Goal: Information Seeking & Learning: Learn about a topic

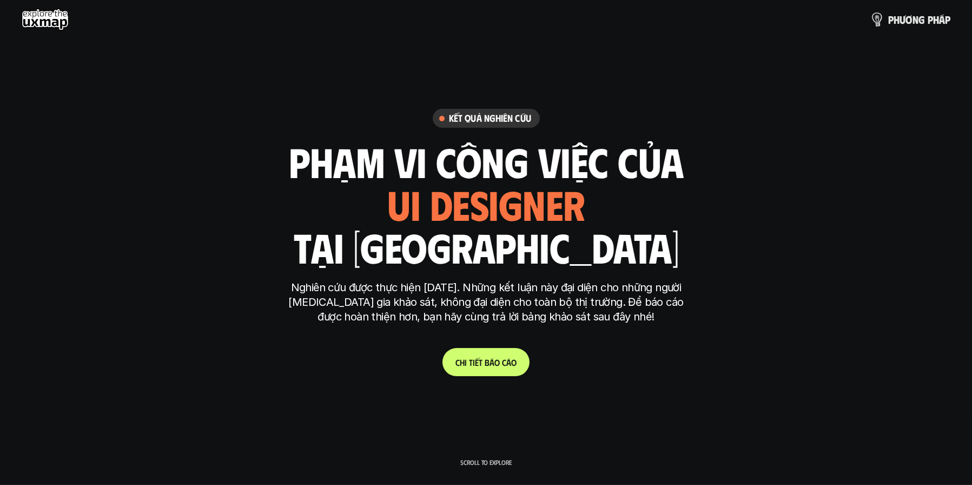
click at [880, 23] on img at bounding box center [877, 19] width 15 height 15
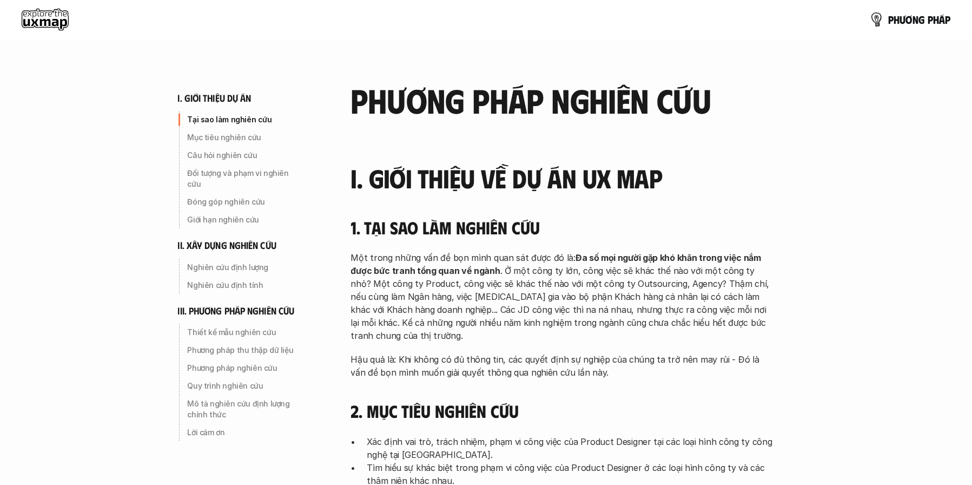
click at [874, 19] on img at bounding box center [877, 19] width 16 height 16
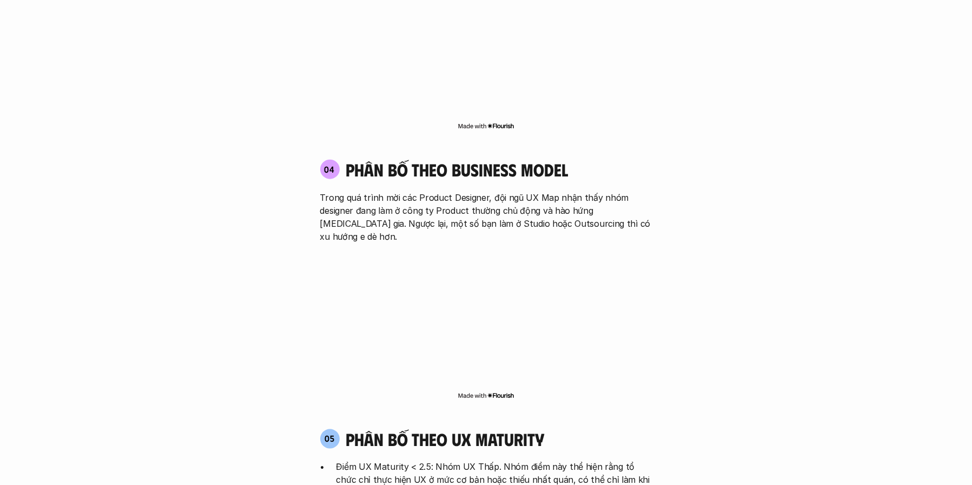
scroll to position [1839, 0]
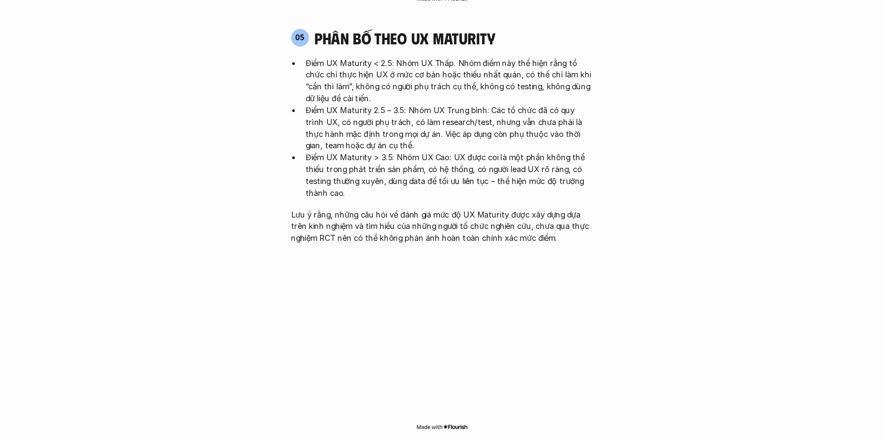
scroll to position [2259, 0]
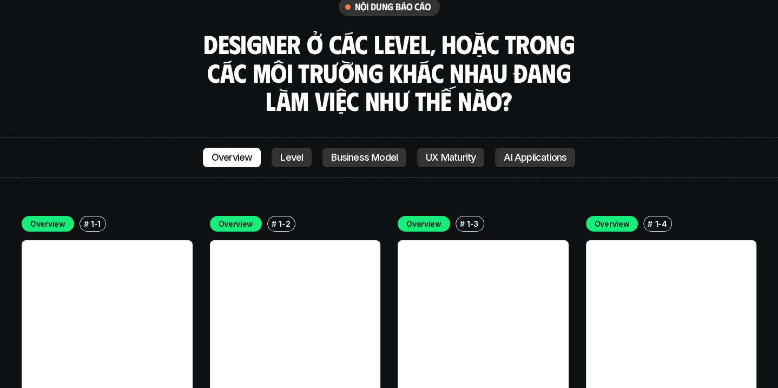
scroll to position [2998, 0]
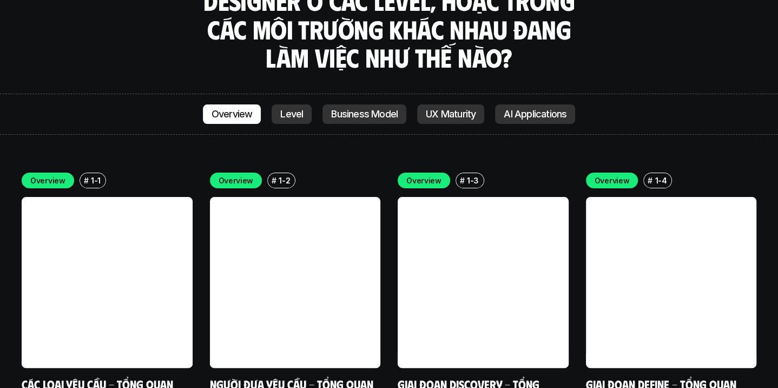
click at [83, 197] on link at bounding box center [107, 282] width 171 height 171
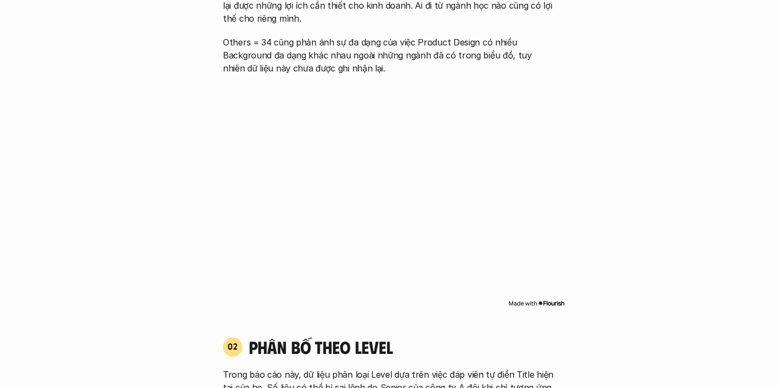
scroll to position [717, 0]
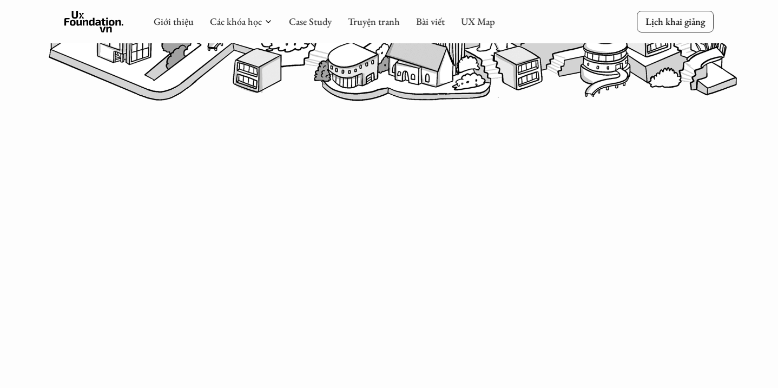
scroll to position [534, 0]
